Goal: Task Accomplishment & Management: Use online tool/utility

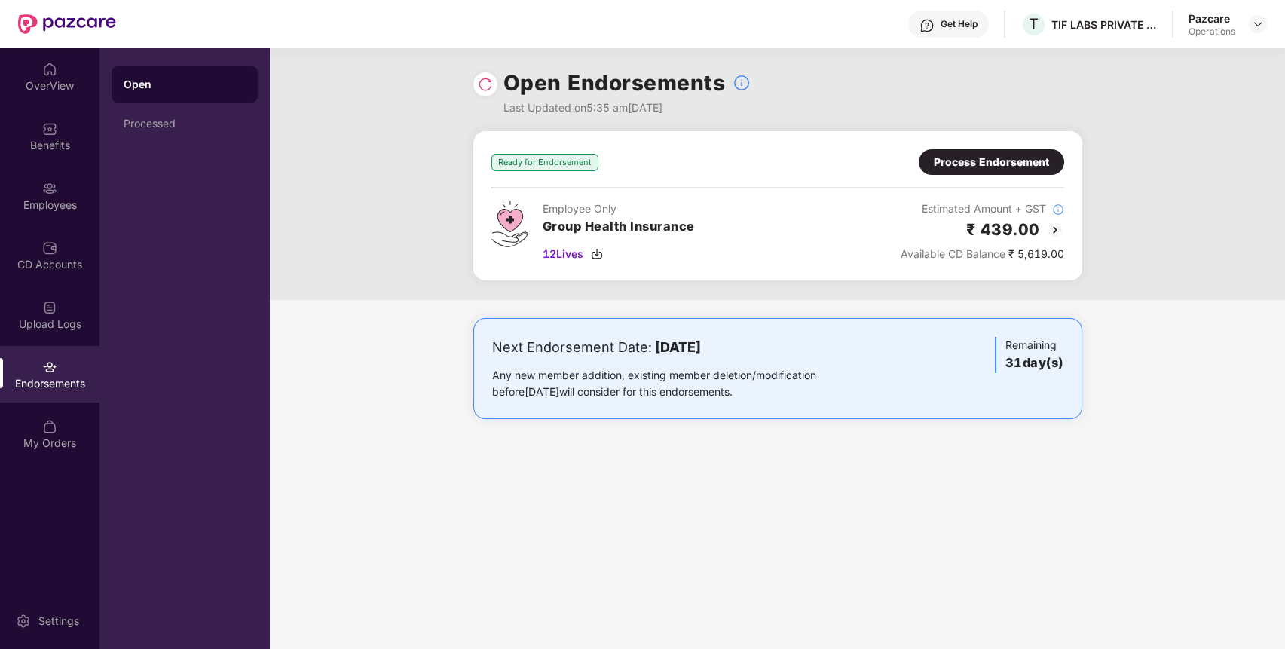
click at [964, 153] on div "Process Endorsement" at bounding box center [990, 162] width 145 height 26
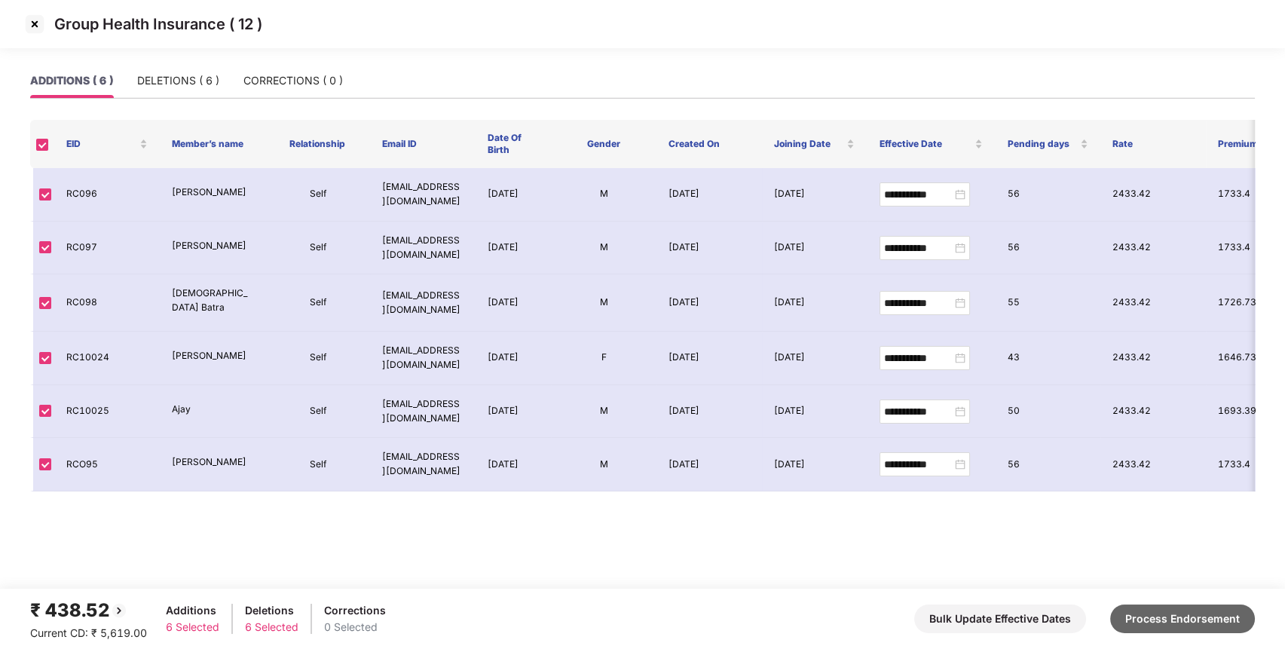
click at [1187, 609] on button "Process Endorsement" at bounding box center [1182, 618] width 145 height 29
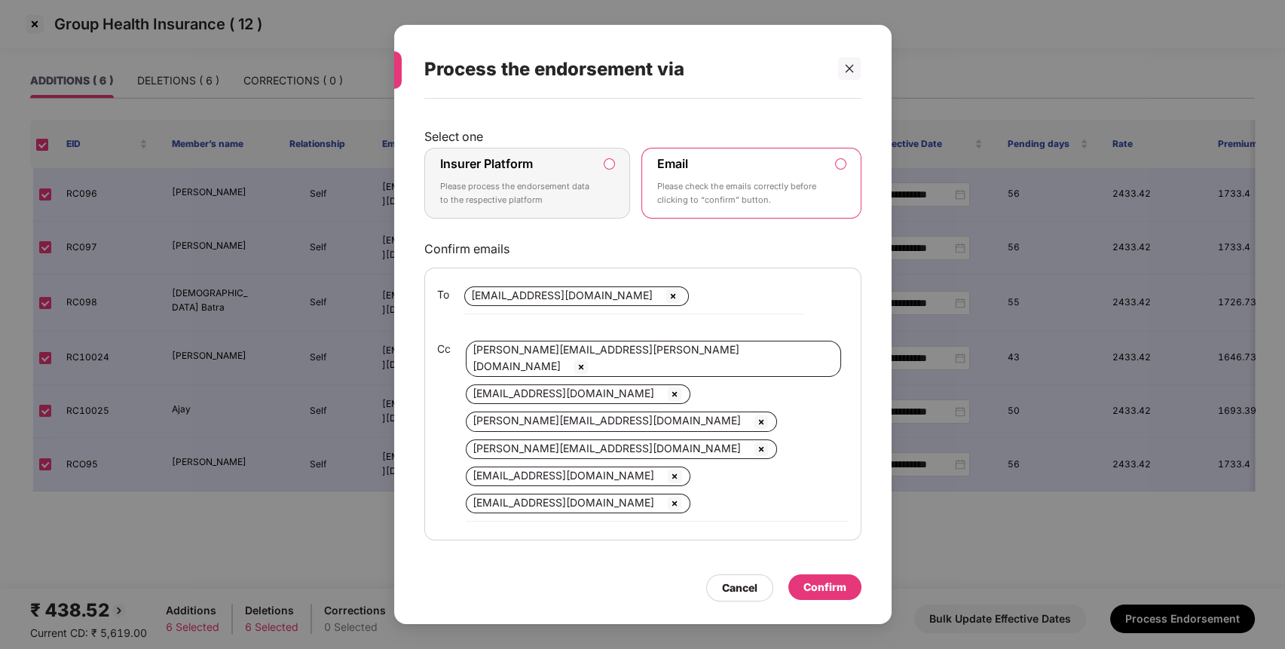
click at [582, 194] on p "Please process the endorsement data to the respective platform" at bounding box center [517, 193] width 154 height 26
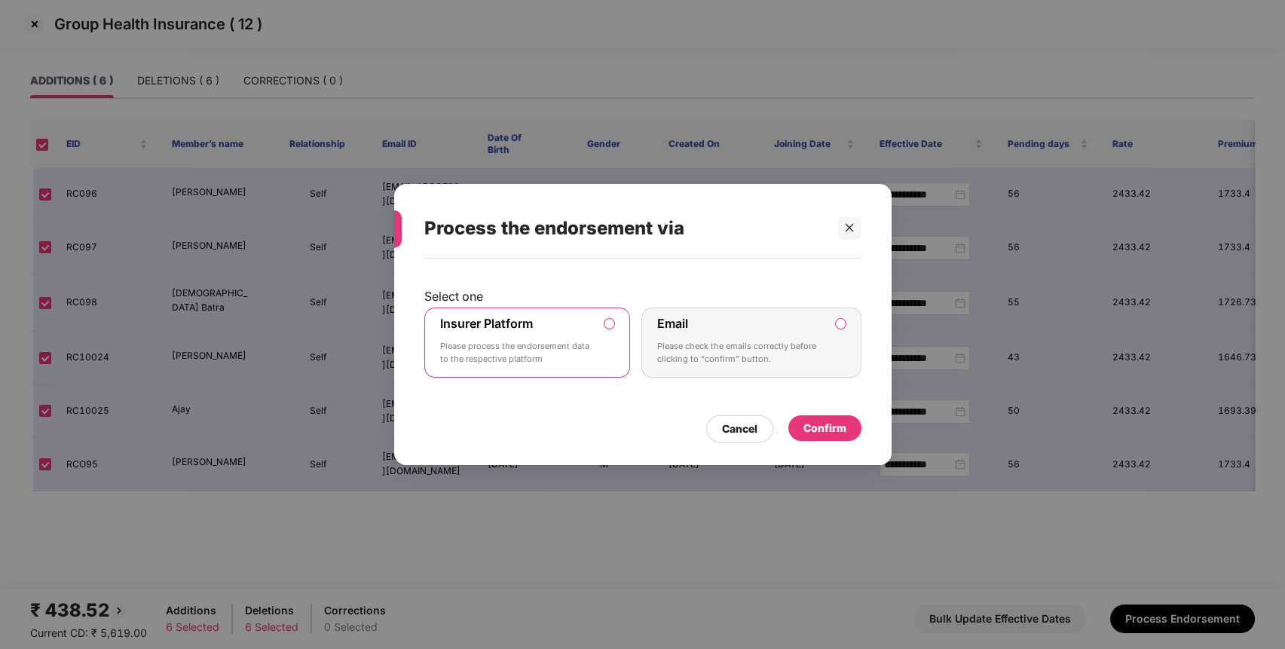
click at [820, 434] on div "Confirm" at bounding box center [824, 428] width 43 height 17
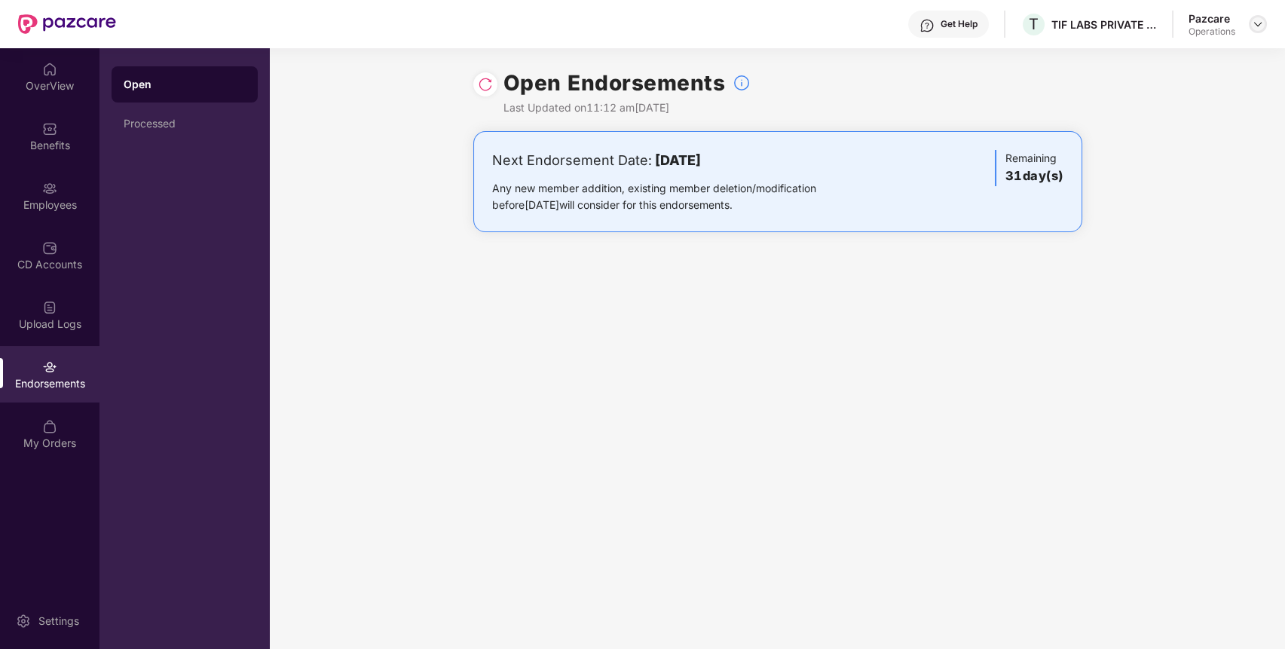
click at [1263, 28] on div at bounding box center [1257, 24] width 18 height 18
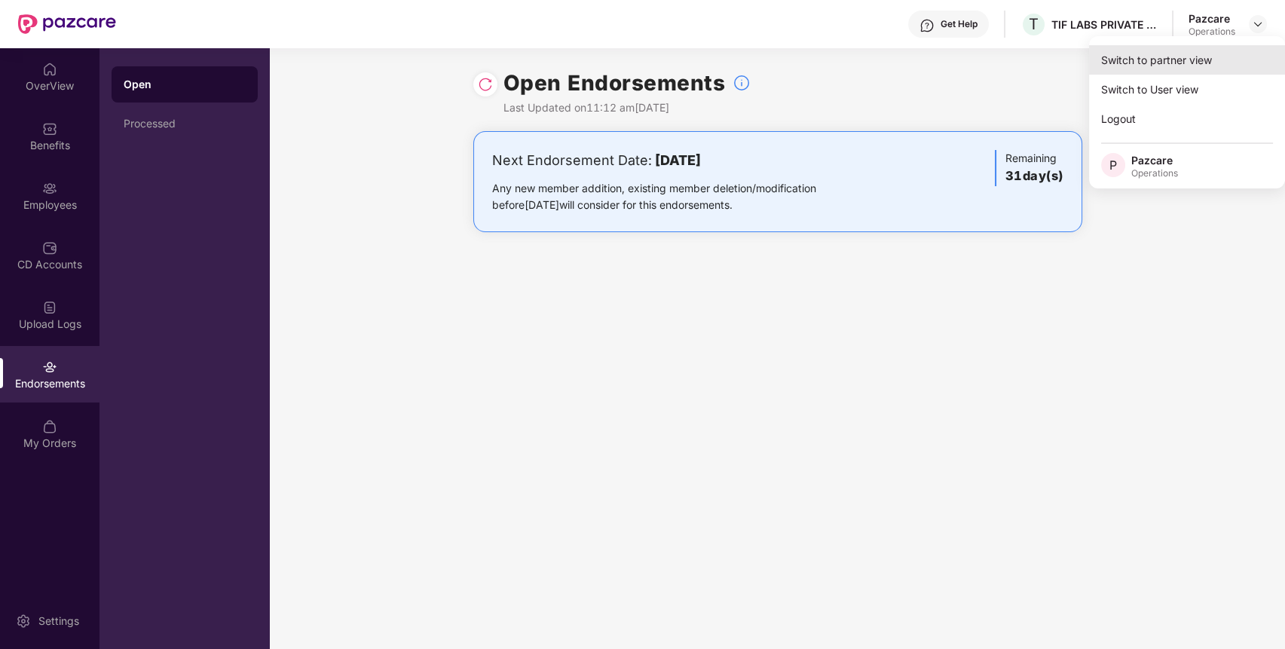
click at [1203, 55] on div "Switch to partner view" at bounding box center [1187, 59] width 196 height 29
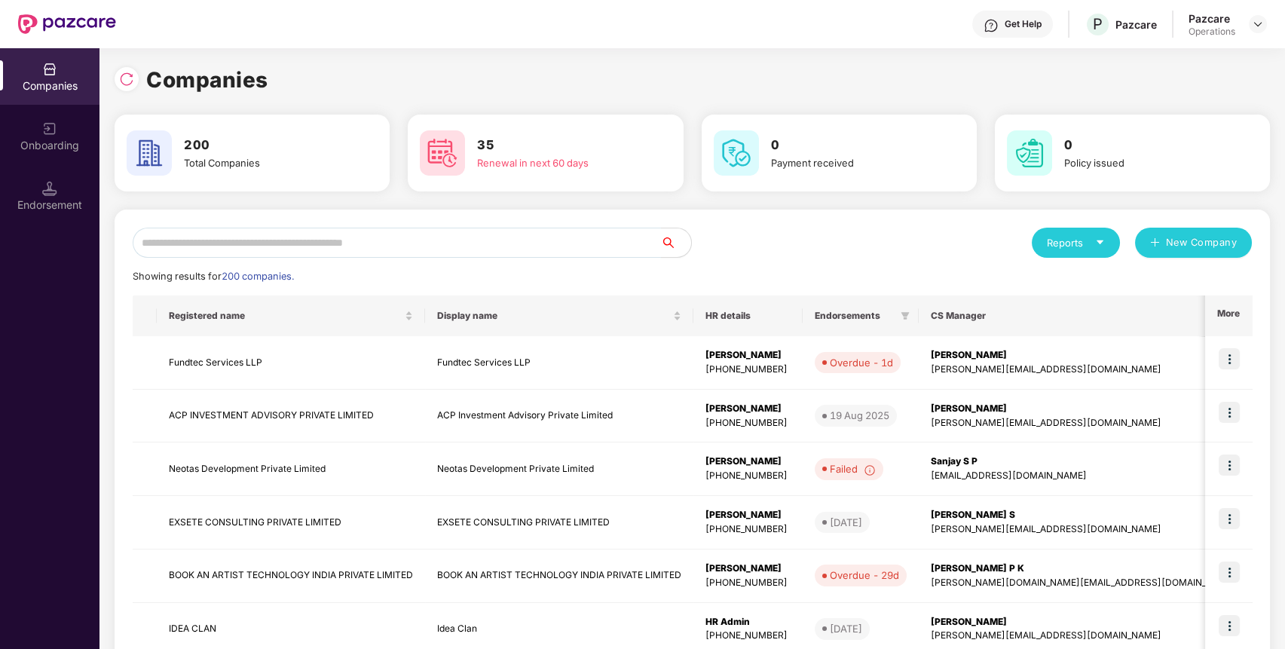
click at [536, 246] on input "text" at bounding box center [397, 243] width 528 height 30
paste input "******"
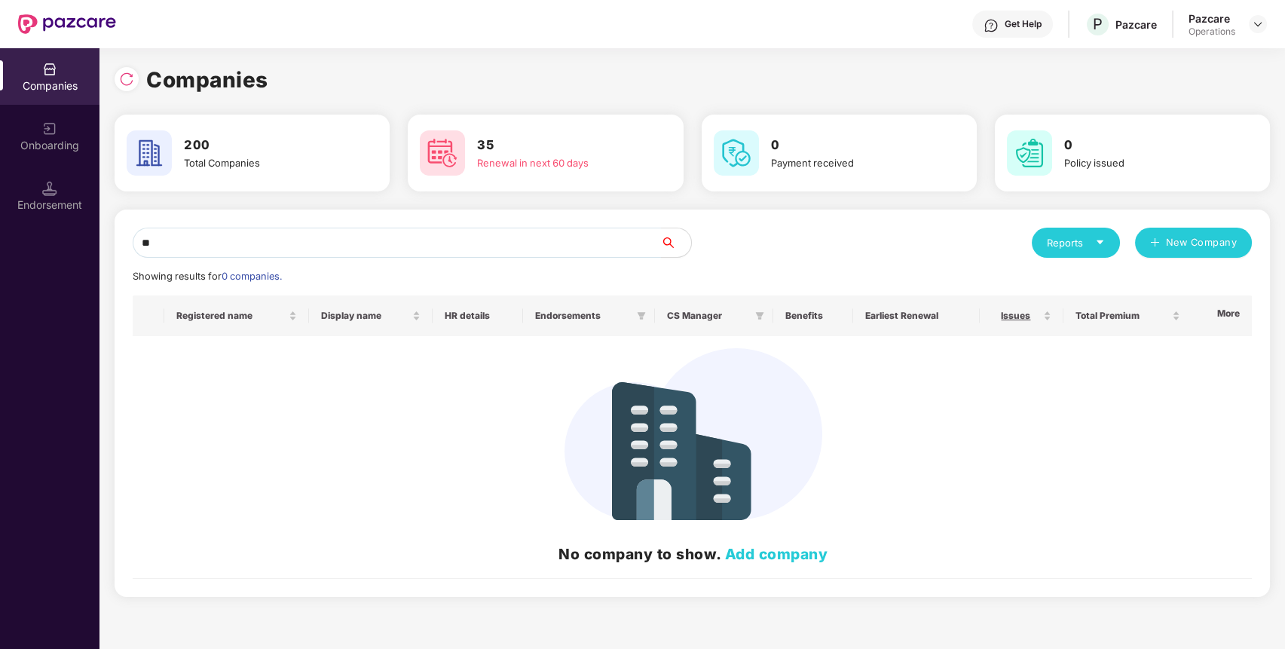
type input "*"
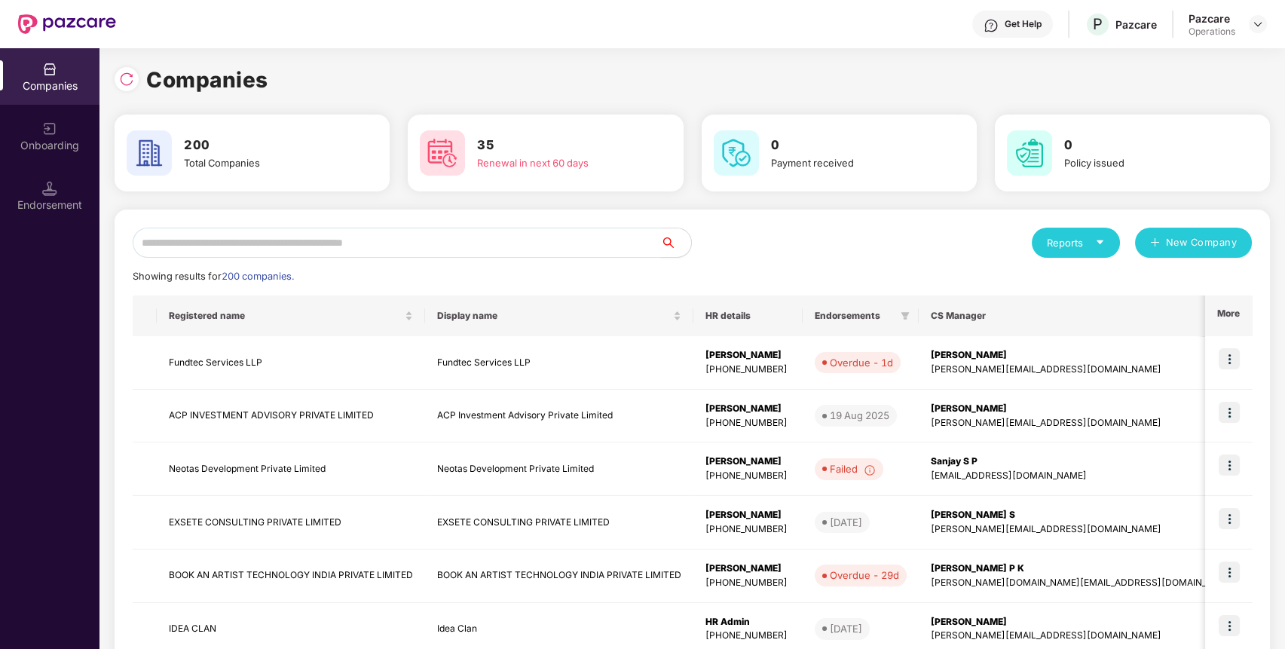
paste input "**********"
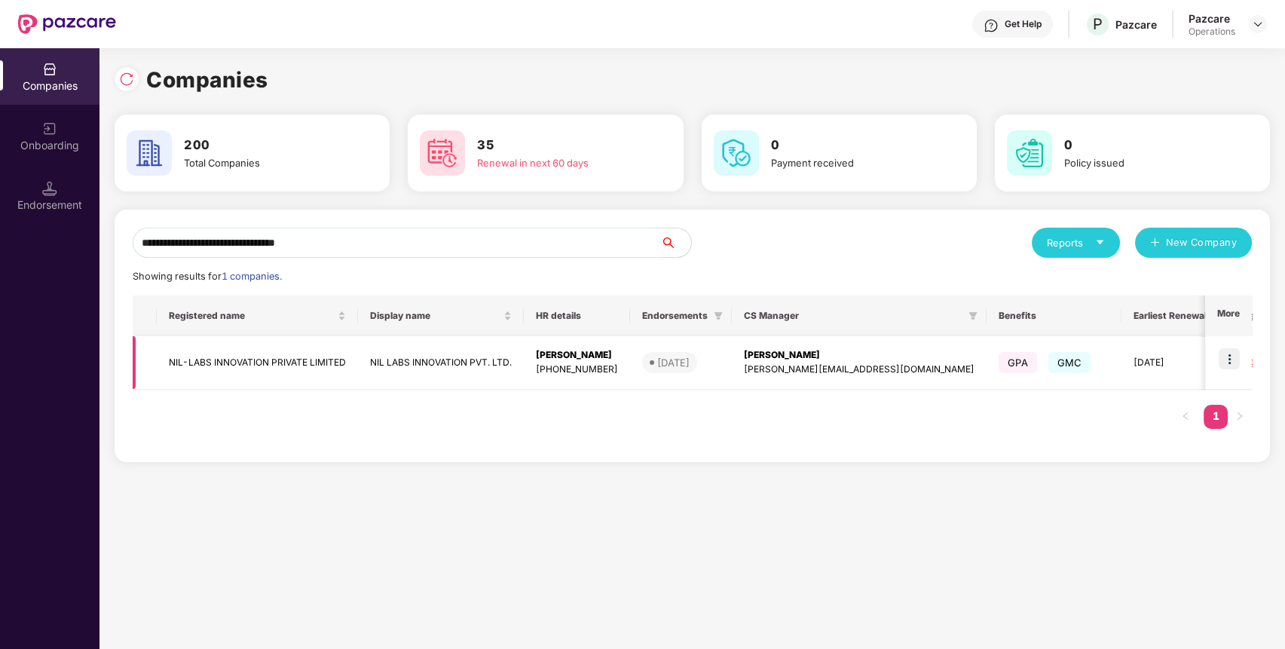
type input "**********"
click at [299, 360] on td "NIL-LABS INNOVATION PRIVATE LIMITED" at bounding box center [257, 362] width 201 height 53
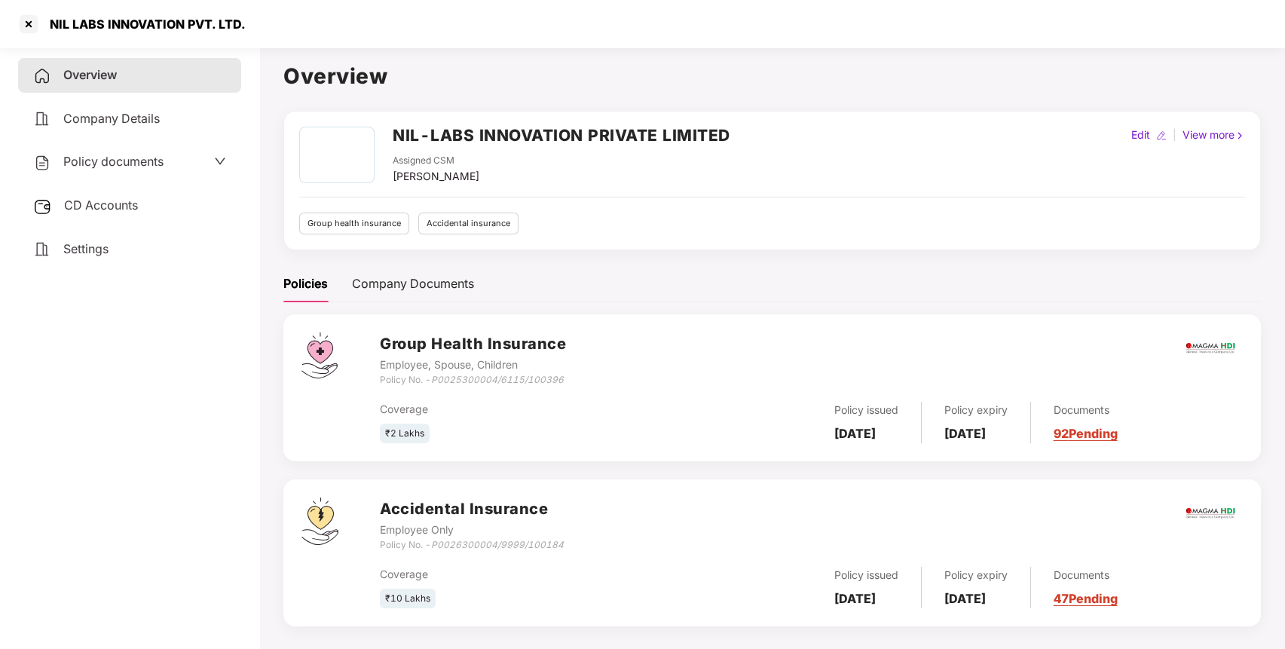
click at [160, 152] on div "Policy documents" at bounding box center [98, 162] width 130 height 20
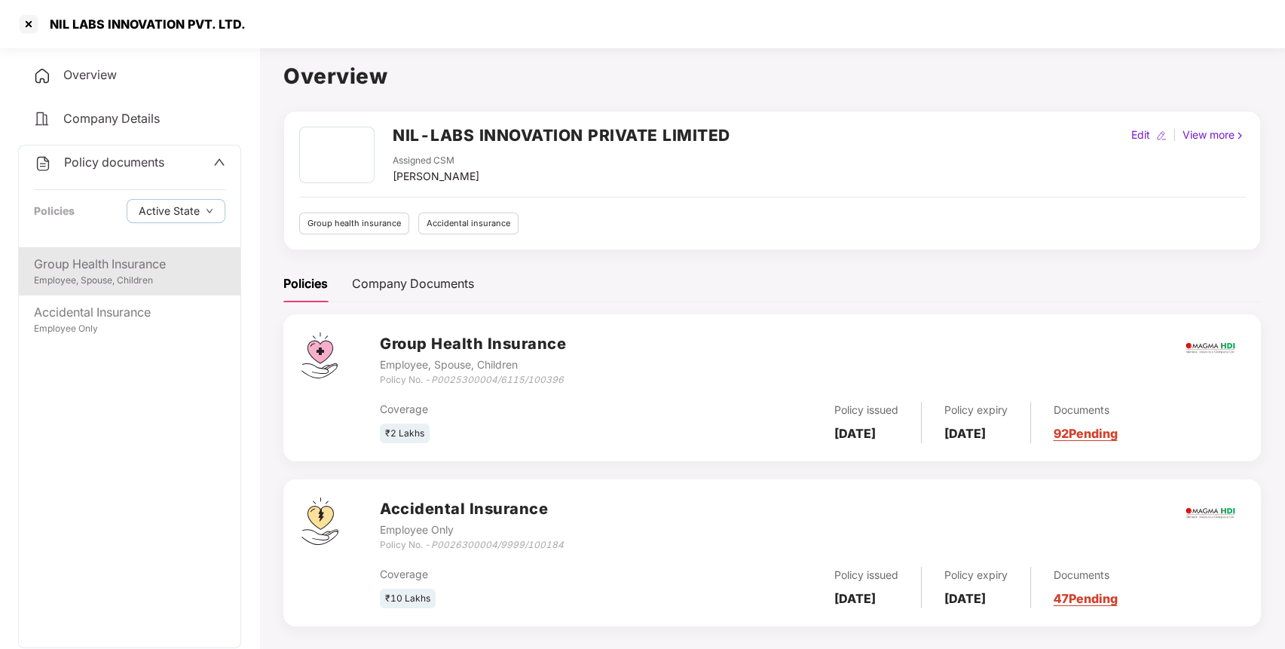
click at [139, 255] on div "Group Health Insurance" at bounding box center [129, 264] width 191 height 19
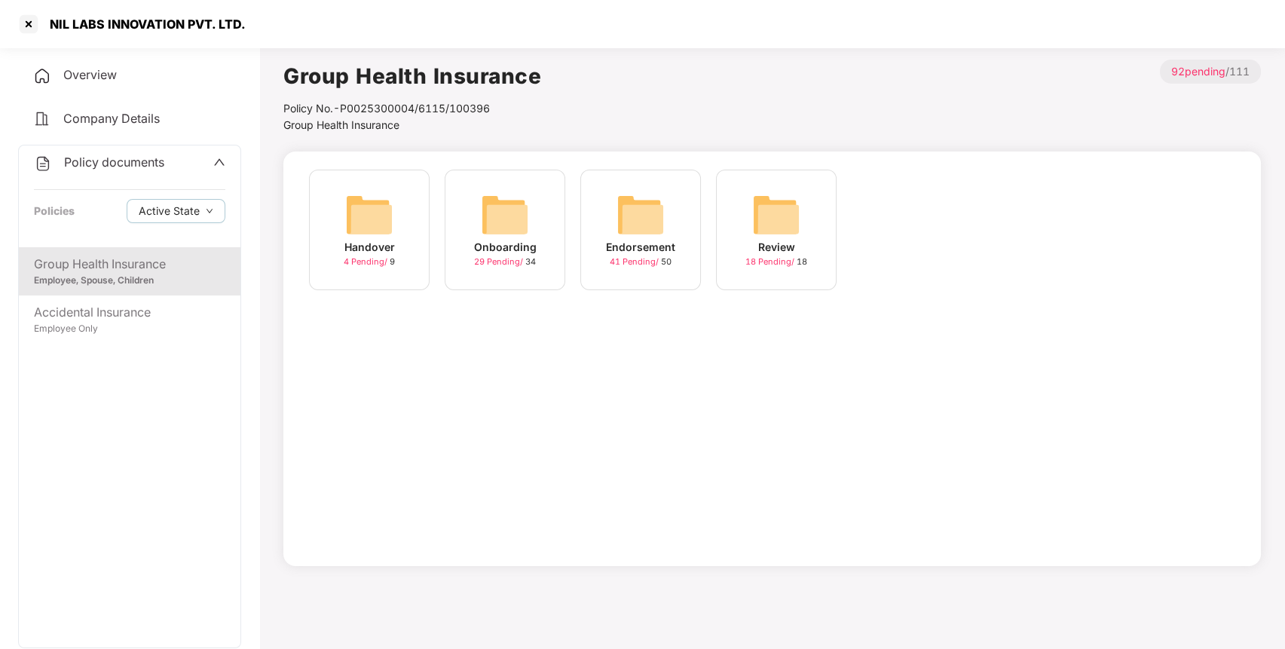
click at [668, 203] on div "Endorsement 41 Pending / 50" at bounding box center [640, 230] width 121 height 121
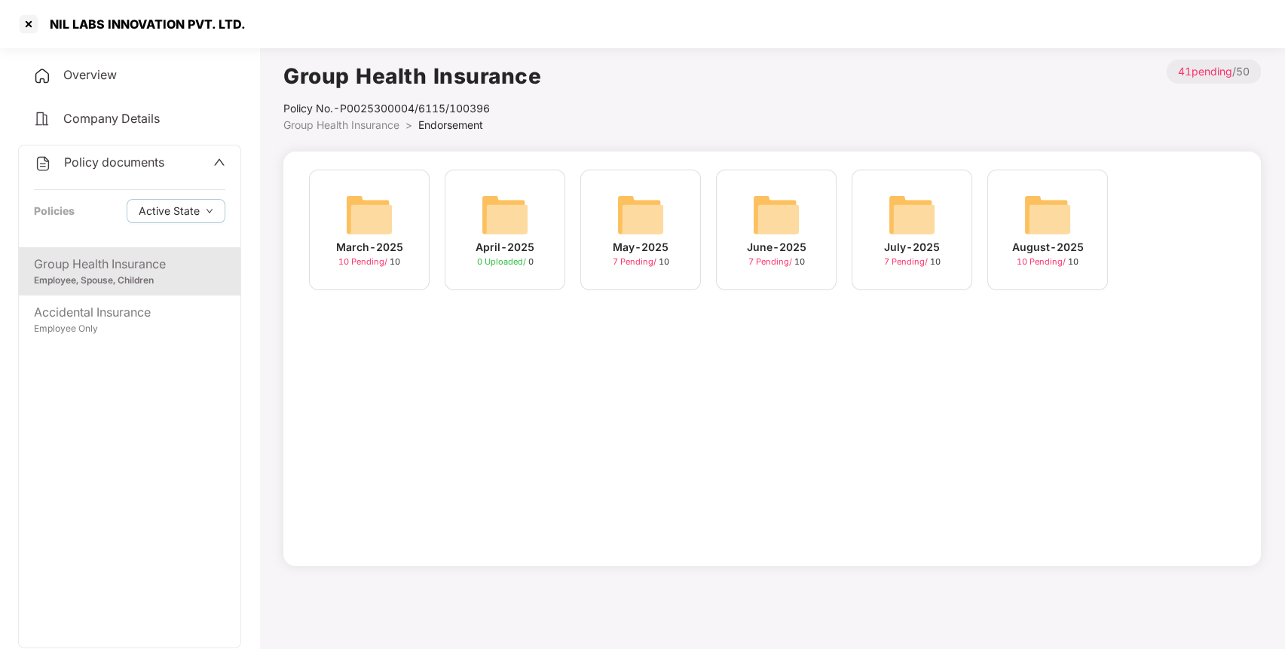
click at [1049, 202] on img at bounding box center [1047, 215] width 48 height 48
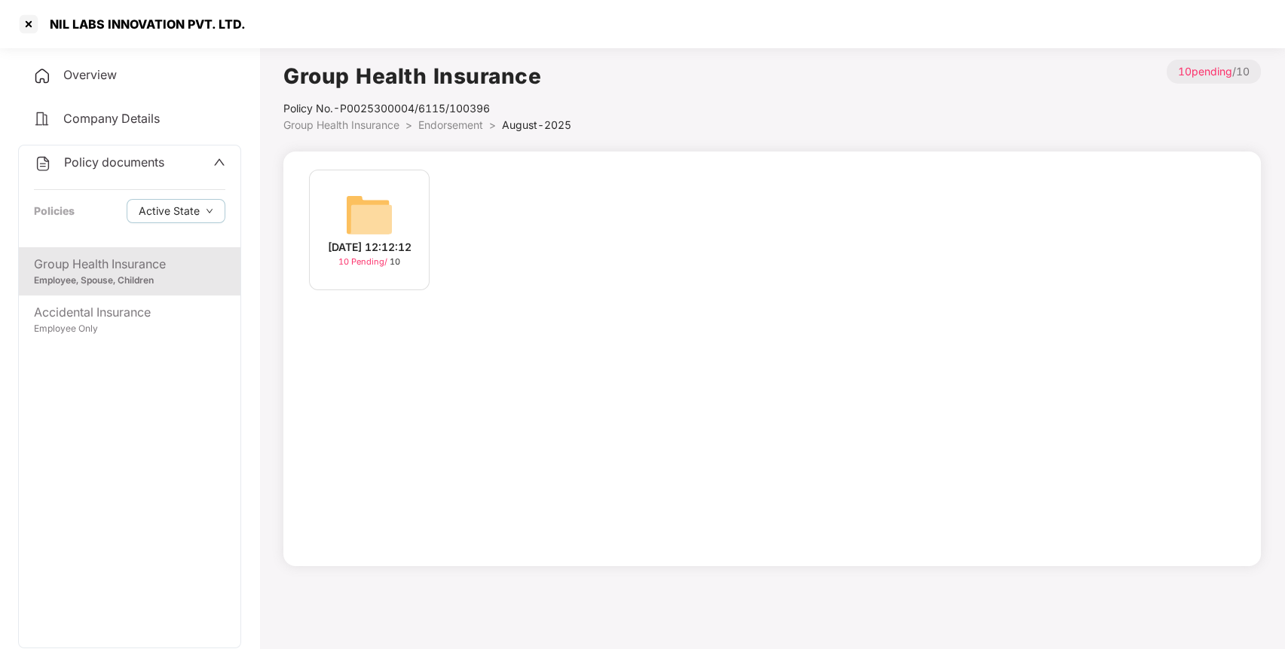
click at [372, 215] on img at bounding box center [369, 215] width 48 height 48
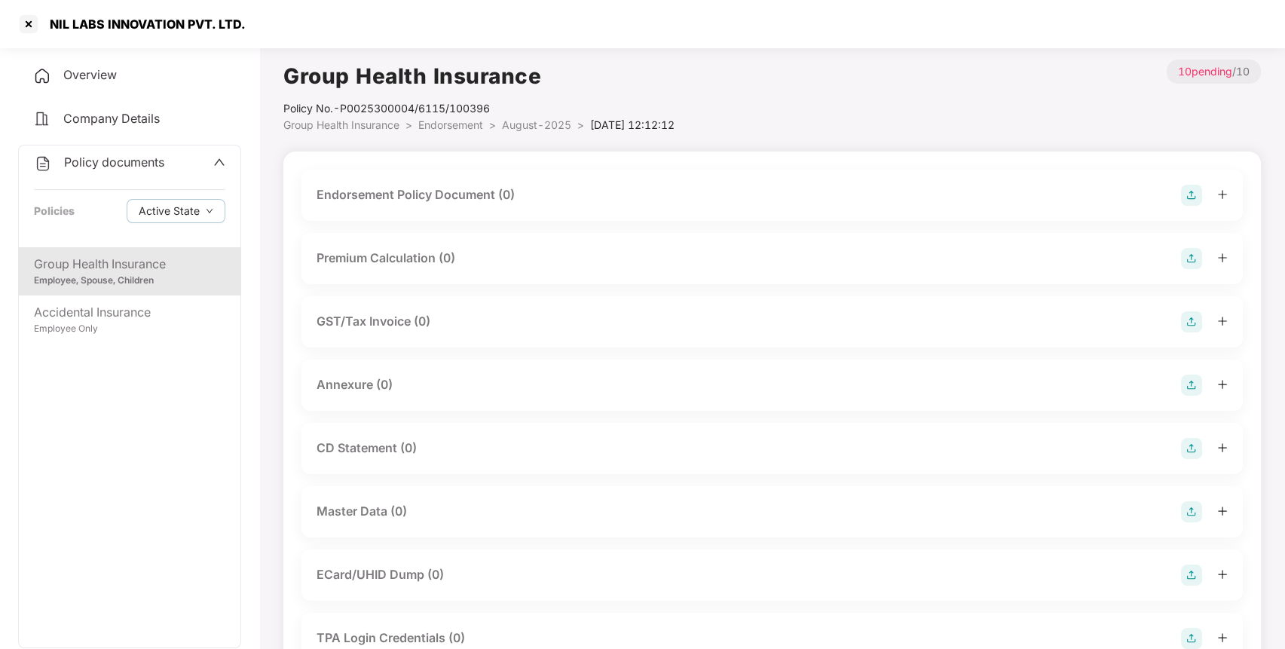
click at [1181, 194] on img at bounding box center [1191, 195] width 21 height 21
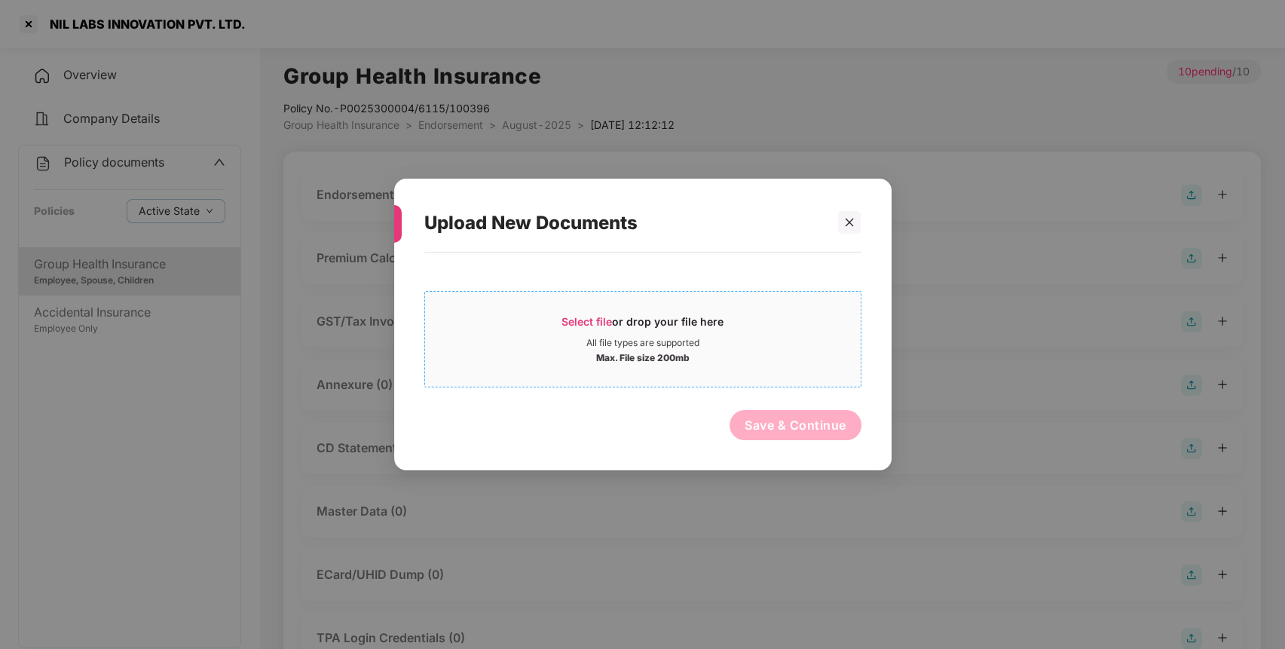
click at [757, 322] on div "Select file or drop your file here" at bounding box center [642, 325] width 435 height 23
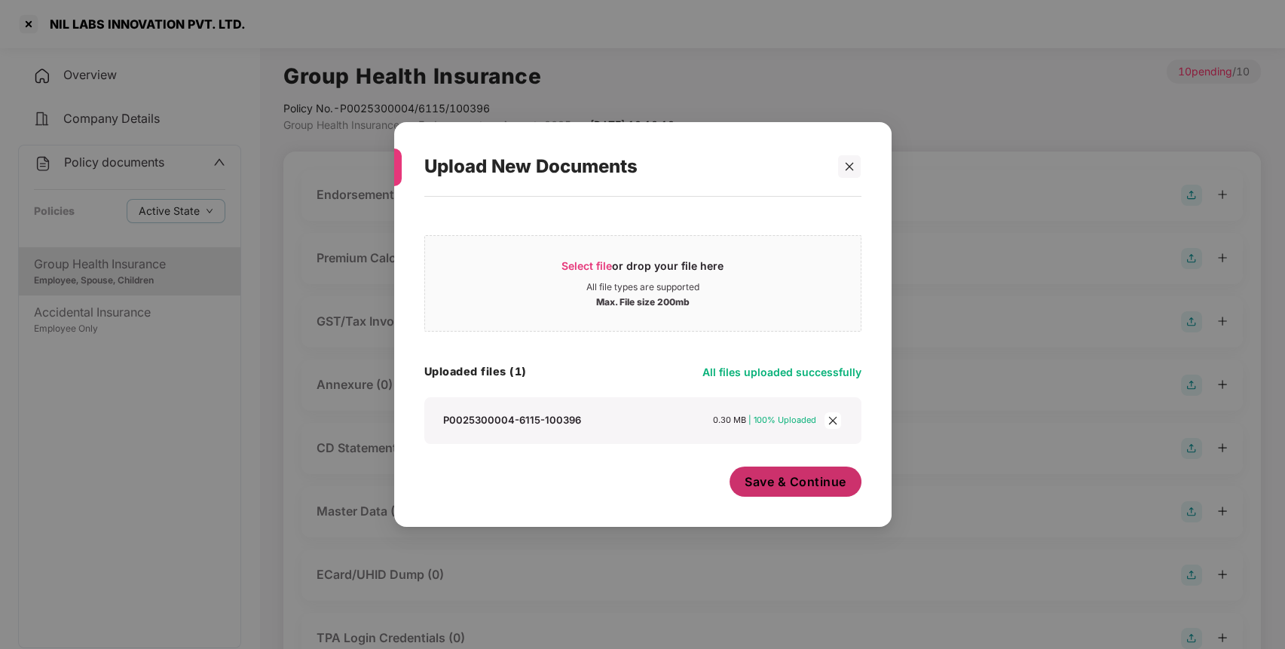
click at [800, 481] on span "Save & Continue" at bounding box center [795, 481] width 102 height 17
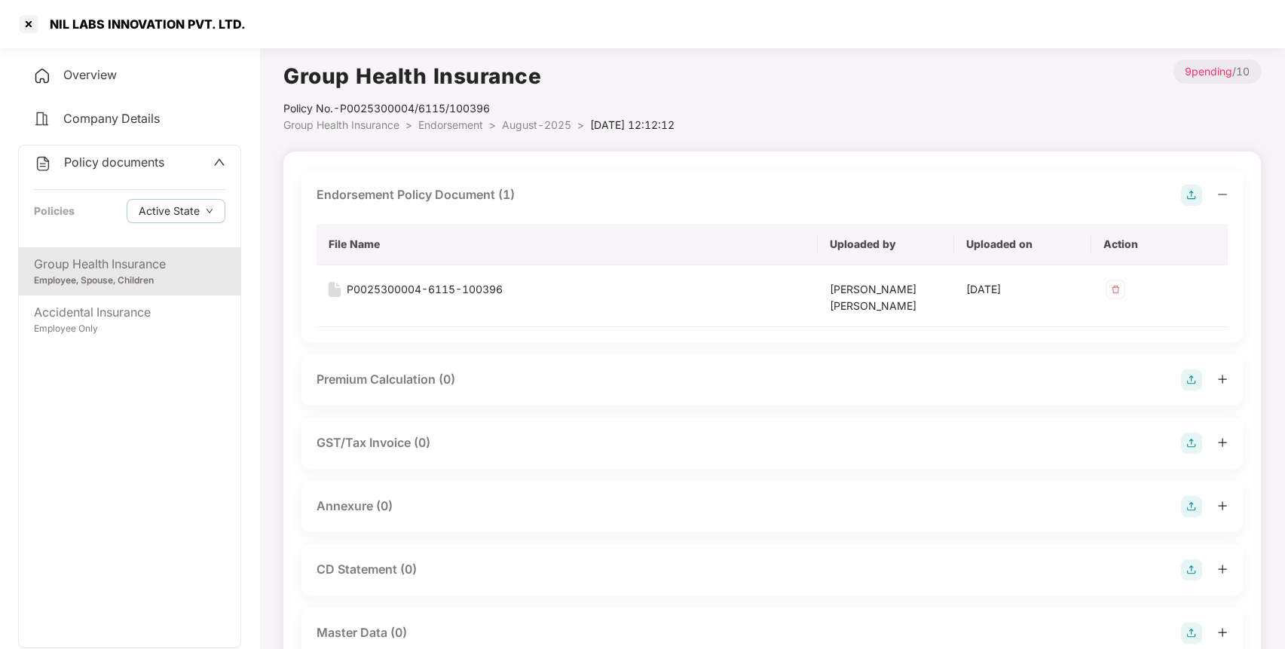
click at [1198, 501] on img at bounding box center [1191, 506] width 21 height 21
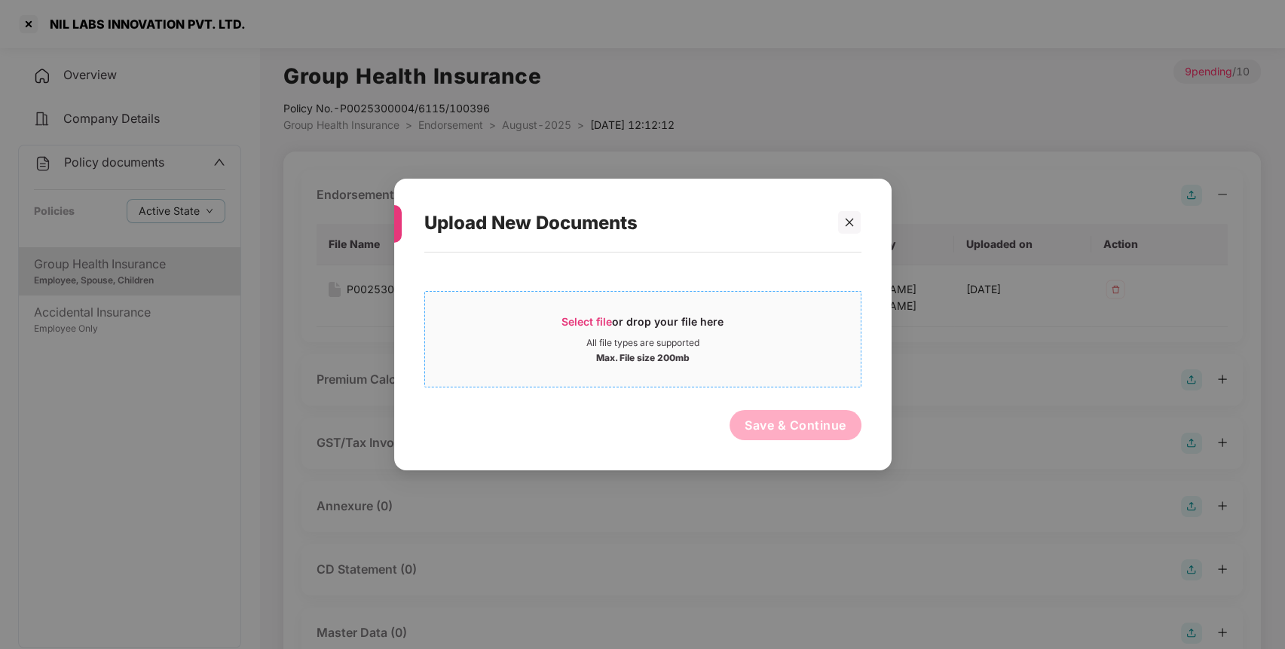
click at [610, 356] on div "Max. File size 200mb" at bounding box center [642, 356] width 93 height 15
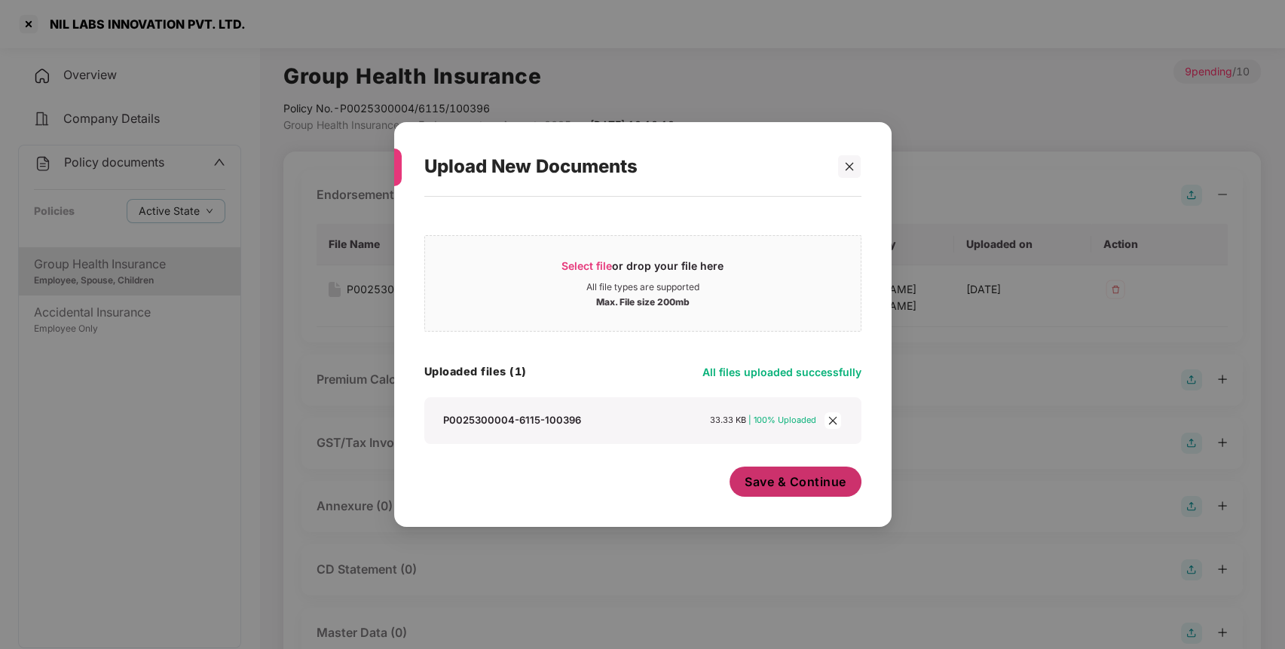
click at [804, 473] on span "Save & Continue" at bounding box center [795, 481] width 102 height 17
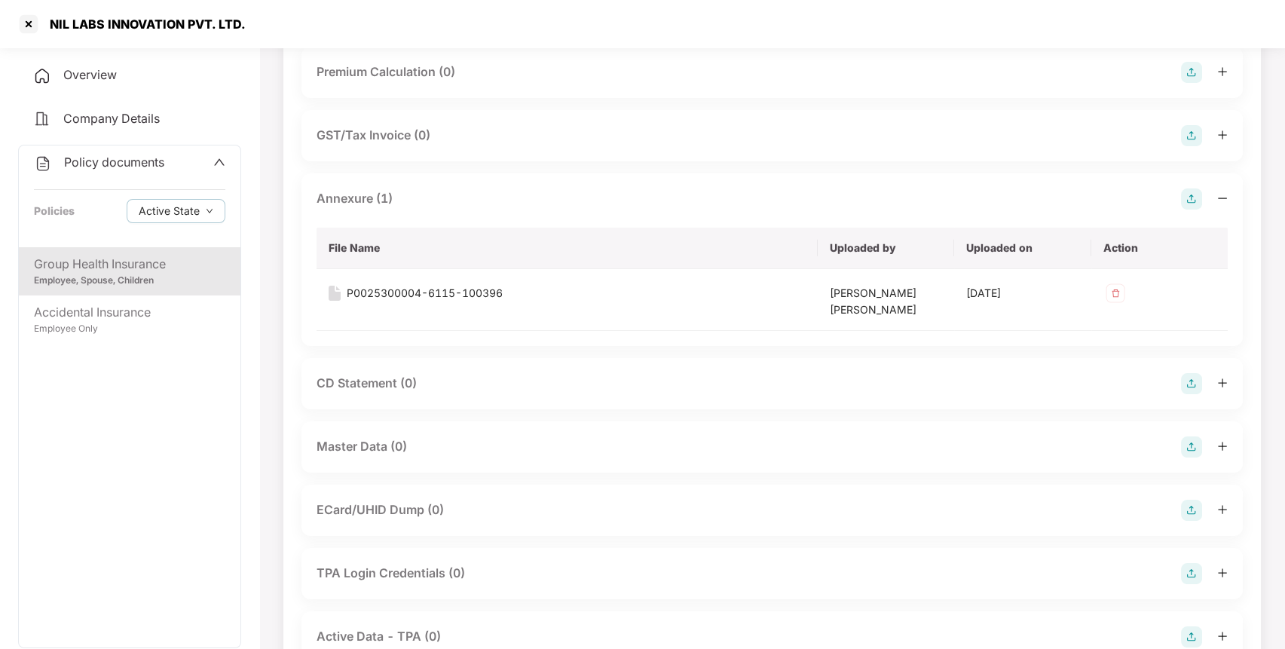
scroll to position [308, 0]
click at [1193, 445] on img at bounding box center [1191, 445] width 21 height 21
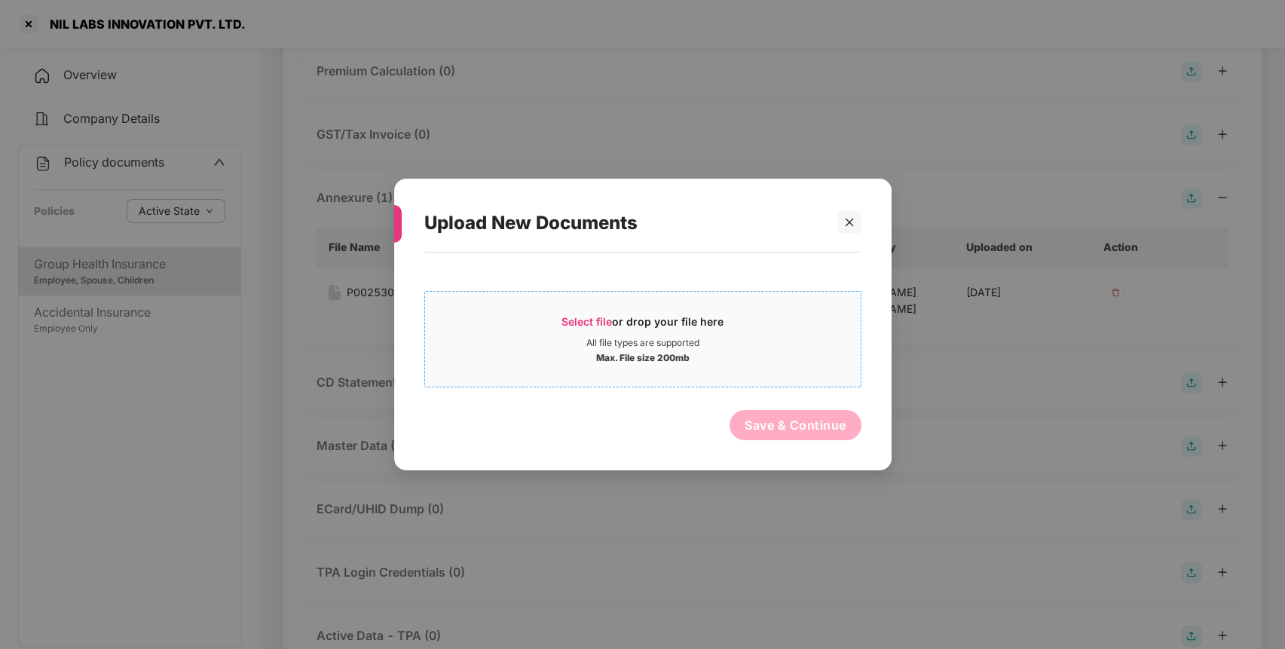
click at [662, 344] on div "All file types are supported" at bounding box center [642, 343] width 113 height 12
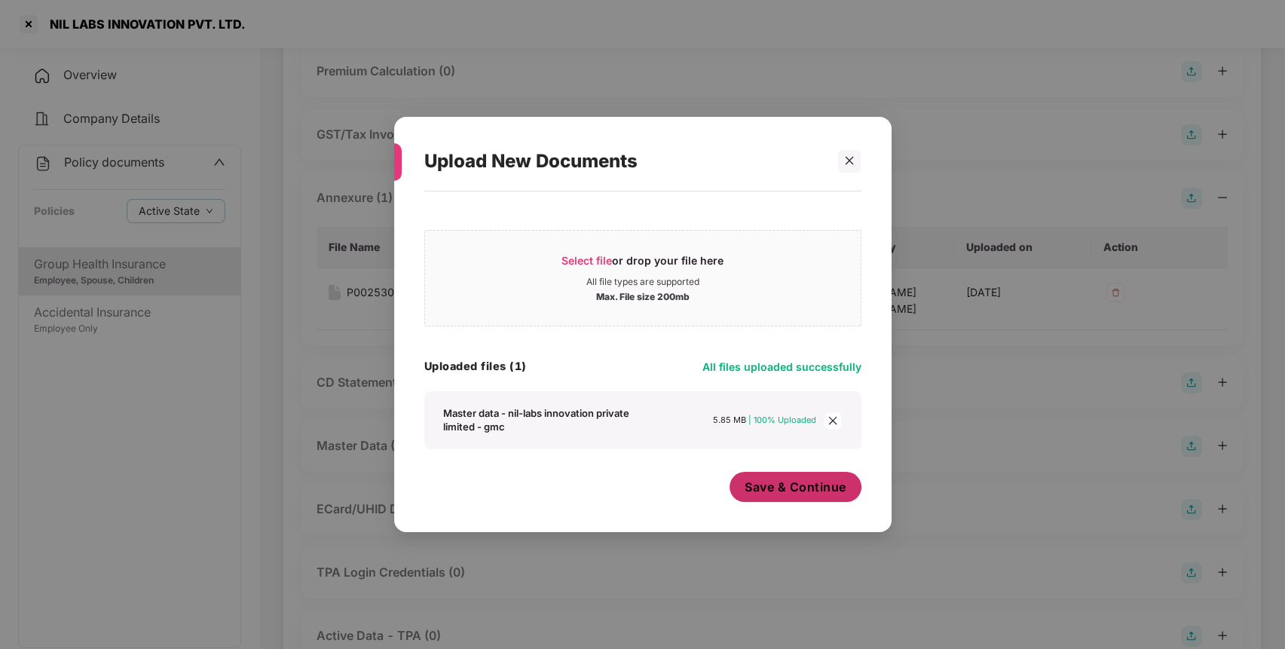
click at [785, 495] on span "Save & Continue" at bounding box center [795, 486] width 102 height 17
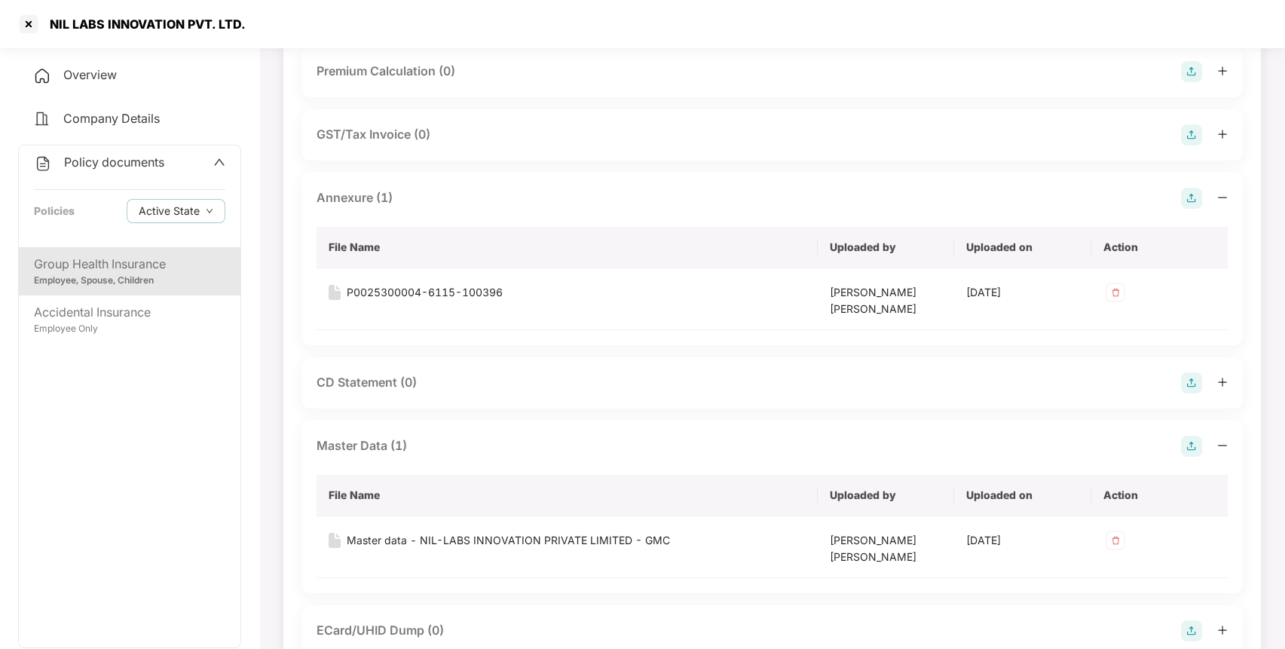
click at [139, 148] on div "Policy documents Policies Active State" at bounding box center [129, 196] width 221 height 102
click at [136, 157] on span "Policy documents" at bounding box center [114, 161] width 100 height 15
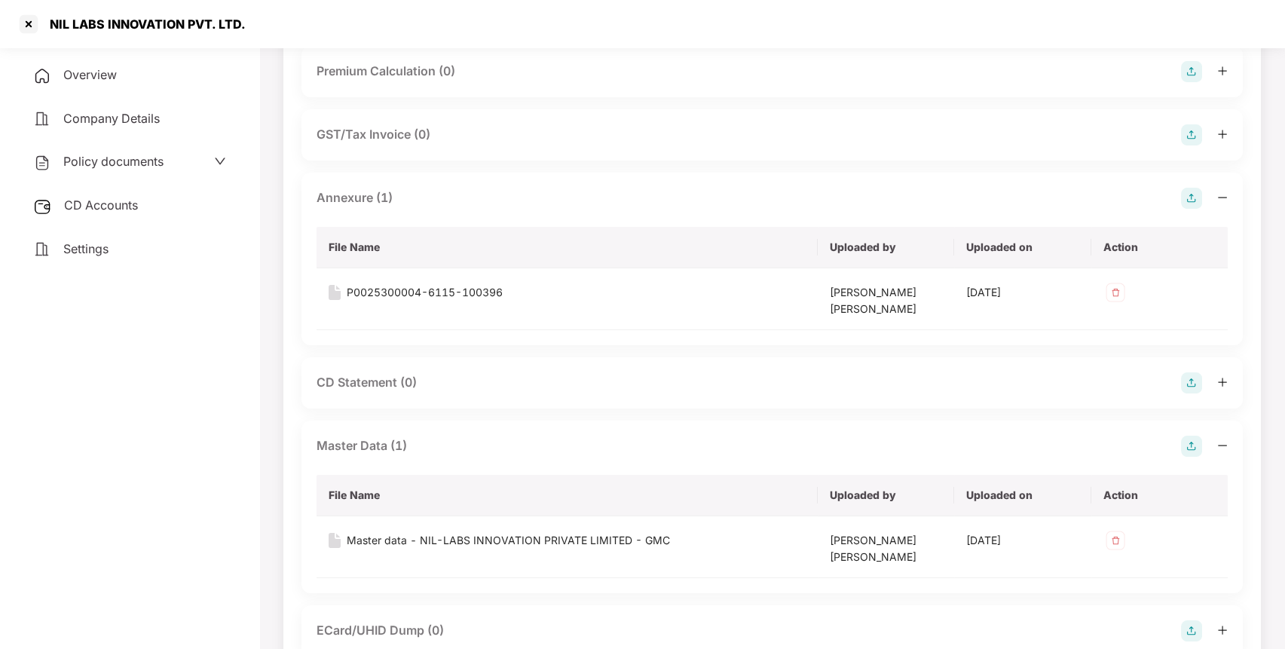
click at [111, 199] on span "CD Accounts" at bounding box center [101, 204] width 74 height 15
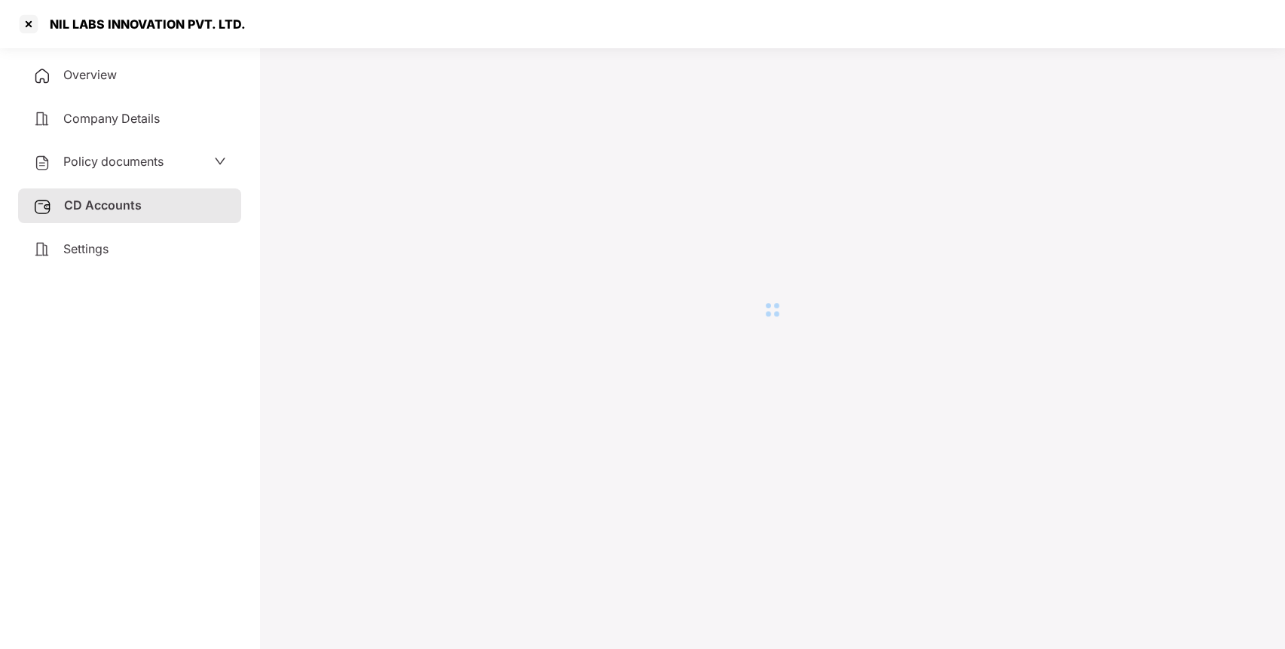
scroll to position [41, 0]
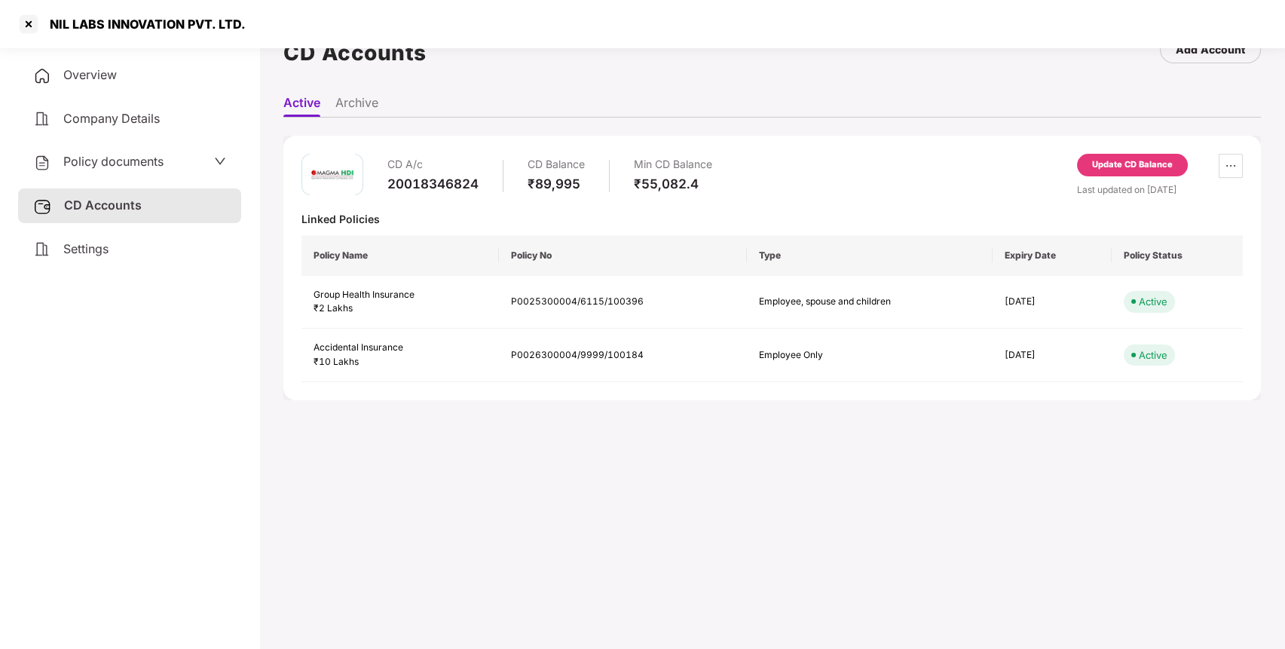
click at [1102, 166] on div "Update CD Balance" at bounding box center [1132, 165] width 81 height 14
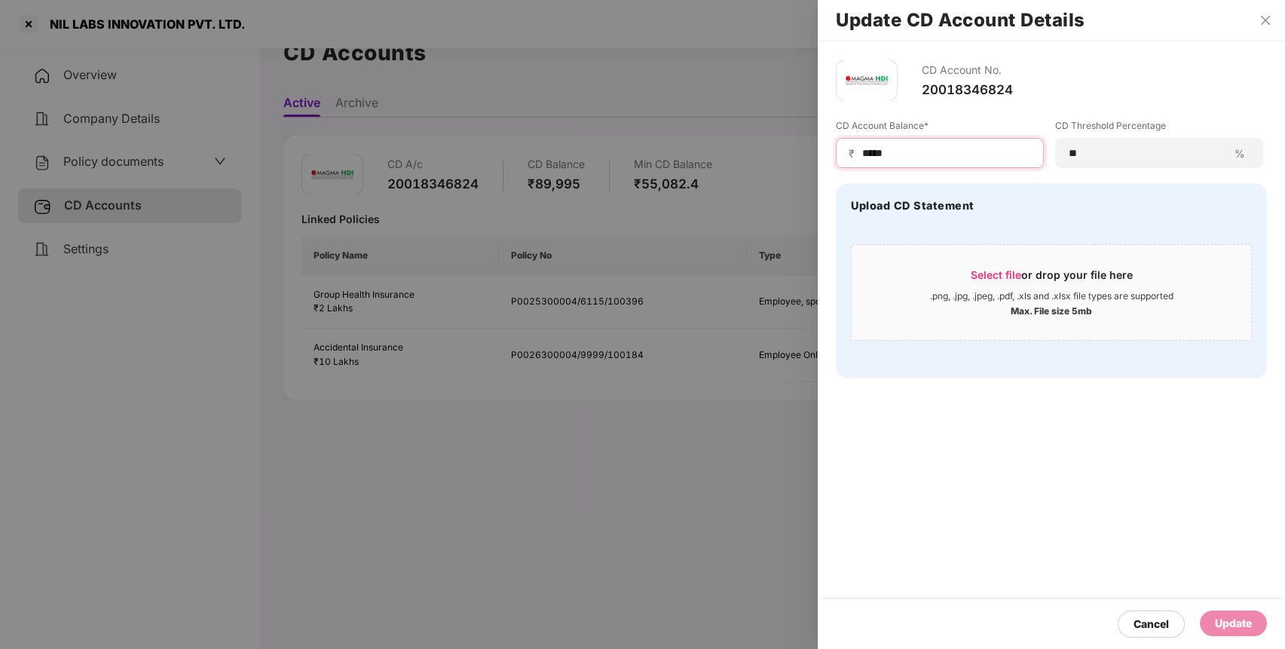
click at [942, 145] on input "*****" at bounding box center [945, 153] width 170 height 16
type input "*****"
click at [1215, 615] on div "Update" at bounding box center [1232, 623] width 37 height 17
